Goal: Task Accomplishment & Management: Use online tool/utility

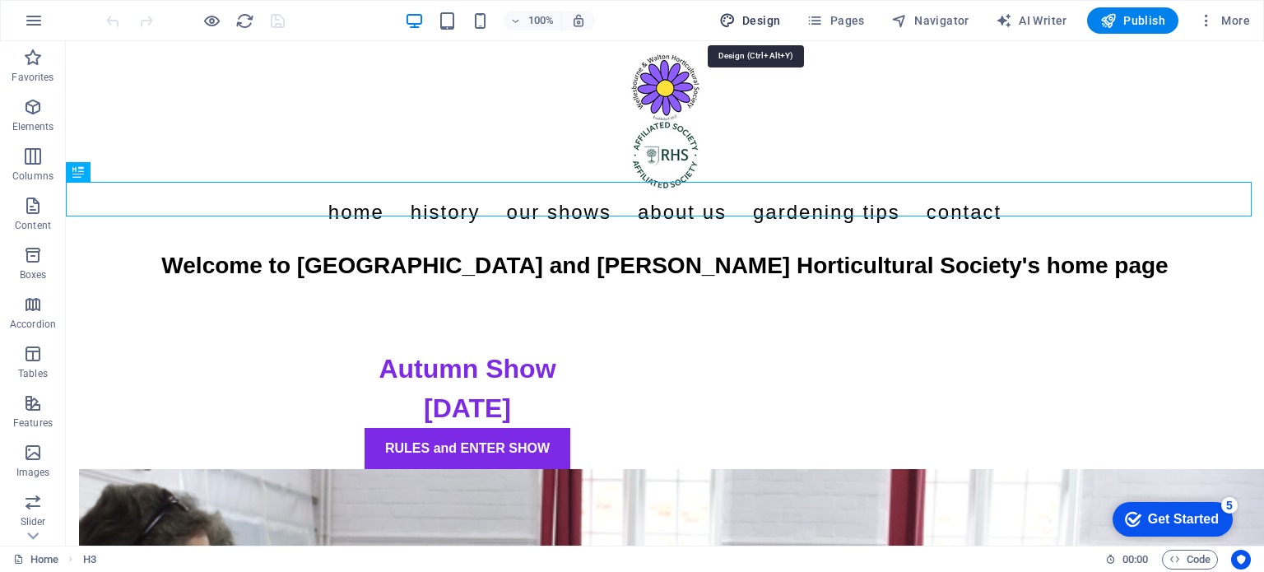
click at [757, 16] on span "Design" at bounding box center [750, 20] width 62 height 16
select select "px"
select select "400"
select select "px"
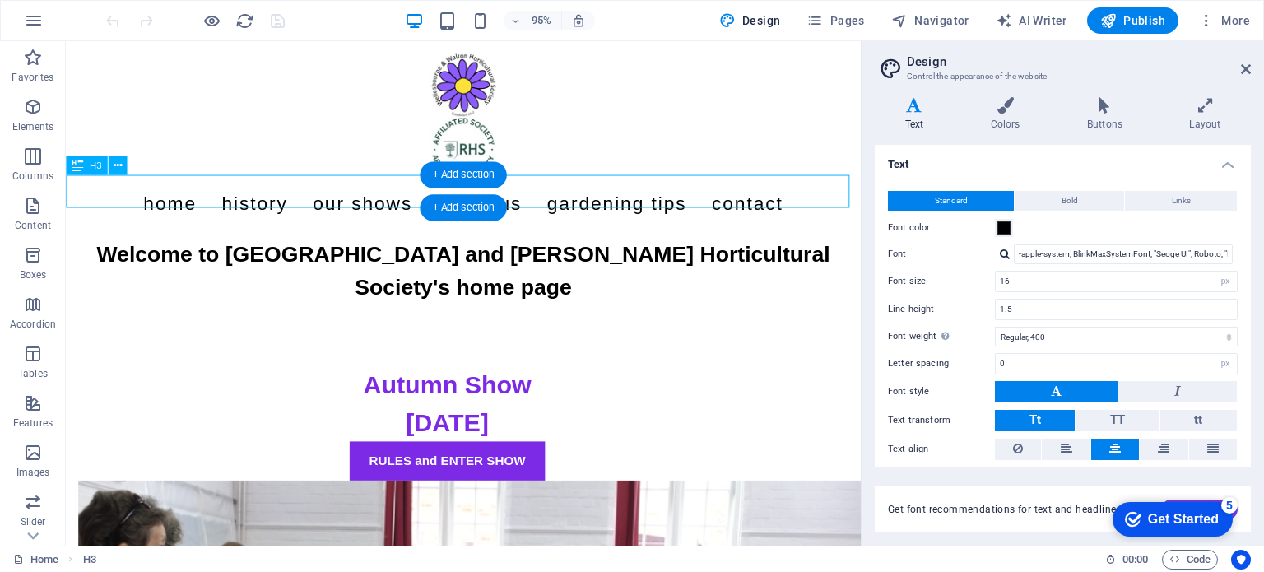
click at [869, 249] on div "Welcome to [GEOGRAPHIC_DATA] and [PERSON_NAME] Horticultural Society's home page" at bounding box center [484, 283] width 837 height 69
click at [868, 249] on div "Welcome to [GEOGRAPHIC_DATA] and [PERSON_NAME] Horticultural Society's home page" at bounding box center [484, 283] width 837 height 69
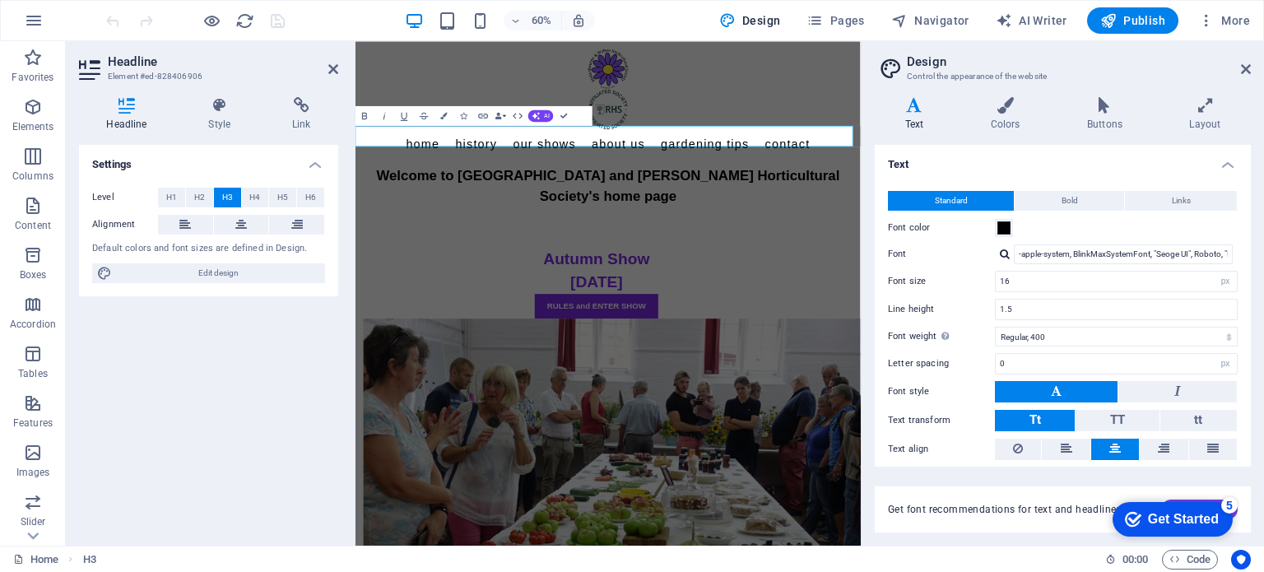
click at [1162, 253] on span "Welcome to [GEOGRAPHIC_DATA] and [PERSON_NAME] Horticultural Society's home page" at bounding box center [776, 283] width 772 height 60
drag, startPoint x: 328, startPoint y: 64, endPoint x: 275, endPoint y: 24, distance: 66.4
click at [328, 64] on icon at bounding box center [333, 69] width 10 height 13
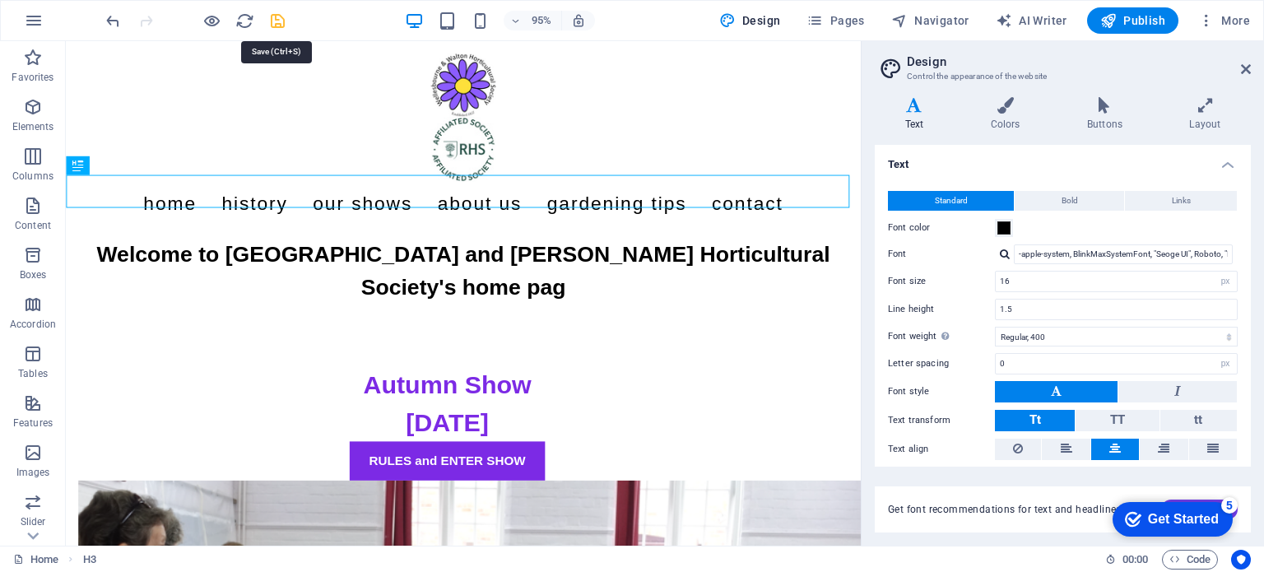
click at [276, 17] on icon "save" at bounding box center [277, 21] width 19 height 19
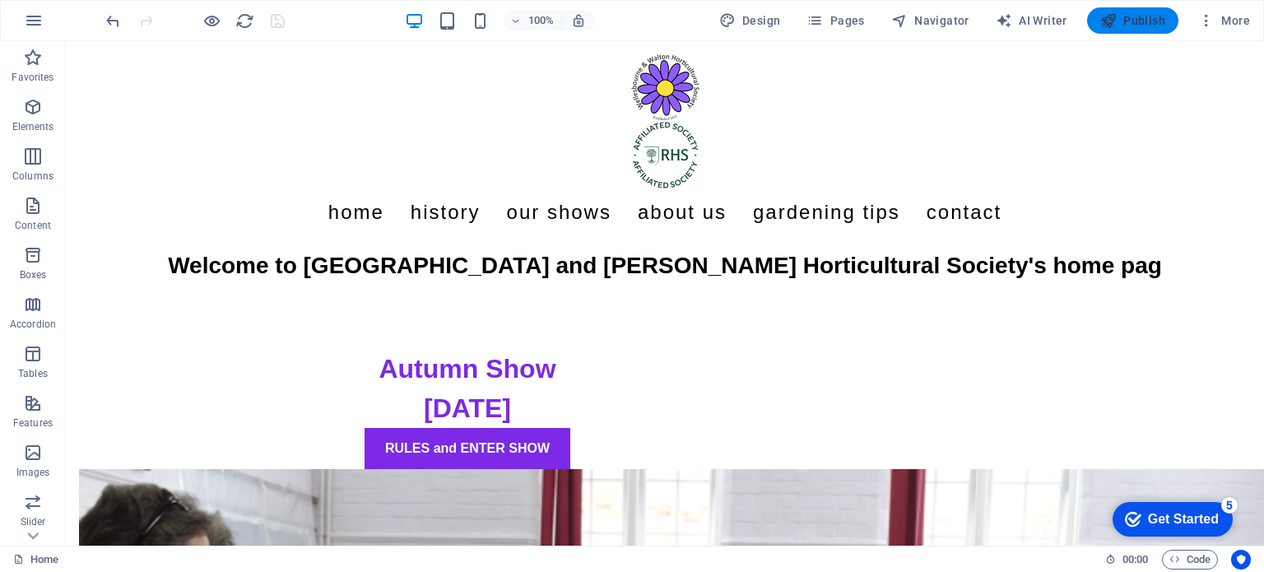
click at [1141, 17] on span "Publish" at bounding box center [1133, 20] width 65 height 16
